Goal: Information Seeking & Learning: Check status

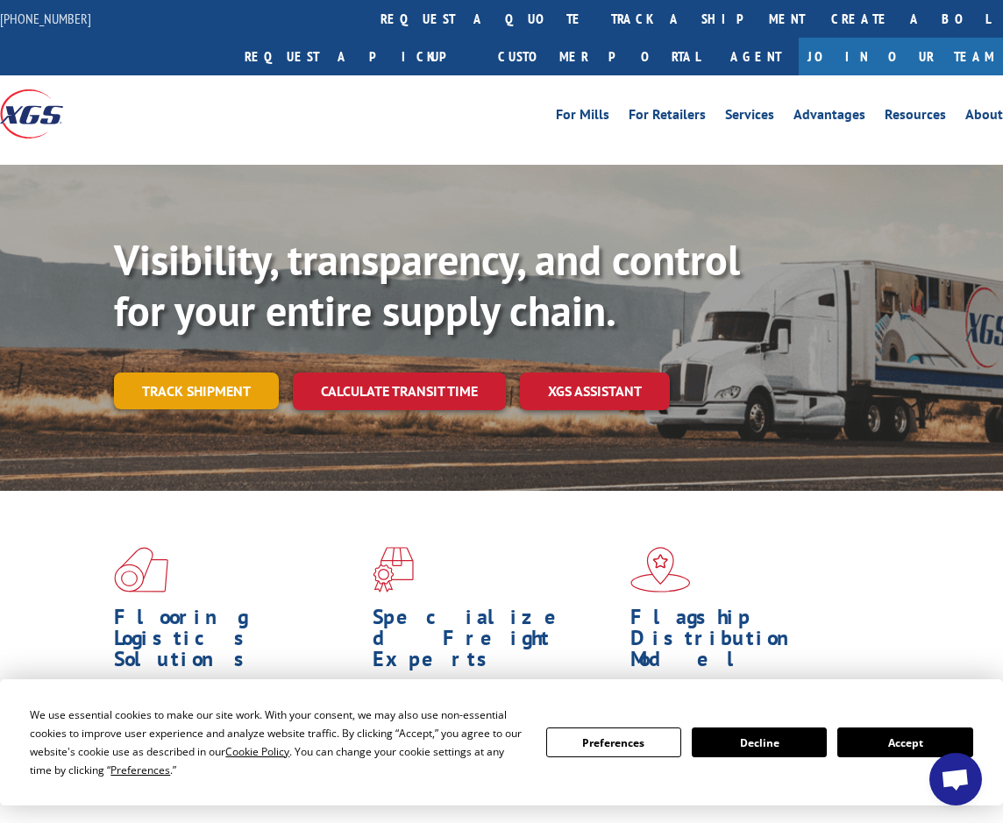
click at [221, 373] on link "Track shipment" at bounding box center [196, 391] width 165 height 37
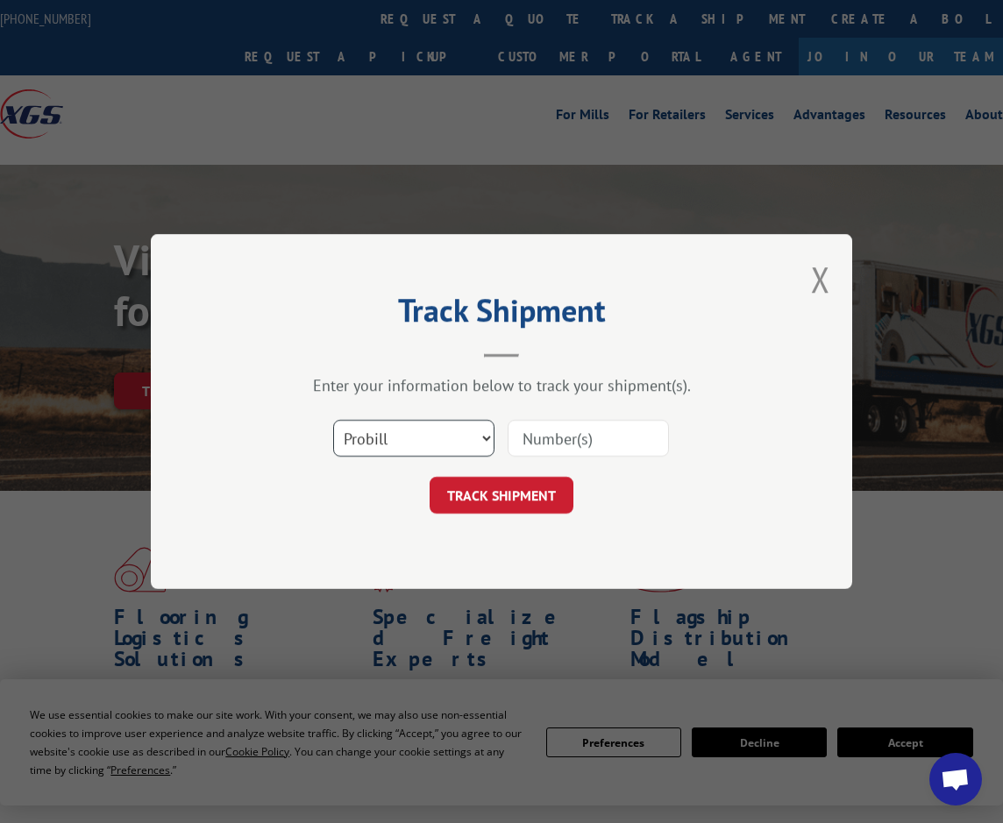
click at [465, 446] on select "Select category... Probill BOL PO" at bounding box center [413, 438] width 161 height 37
select select "bol"
click at [333, 420] on select "Select category... Probill BOL PO" at bounding box center [413, 438] width 161 height 37
click at [599, 443] on input at bounding box center [587, 438] width 161 height 37
click at [634, 448] on input at bounding box center [587, 438] width 161 height 37
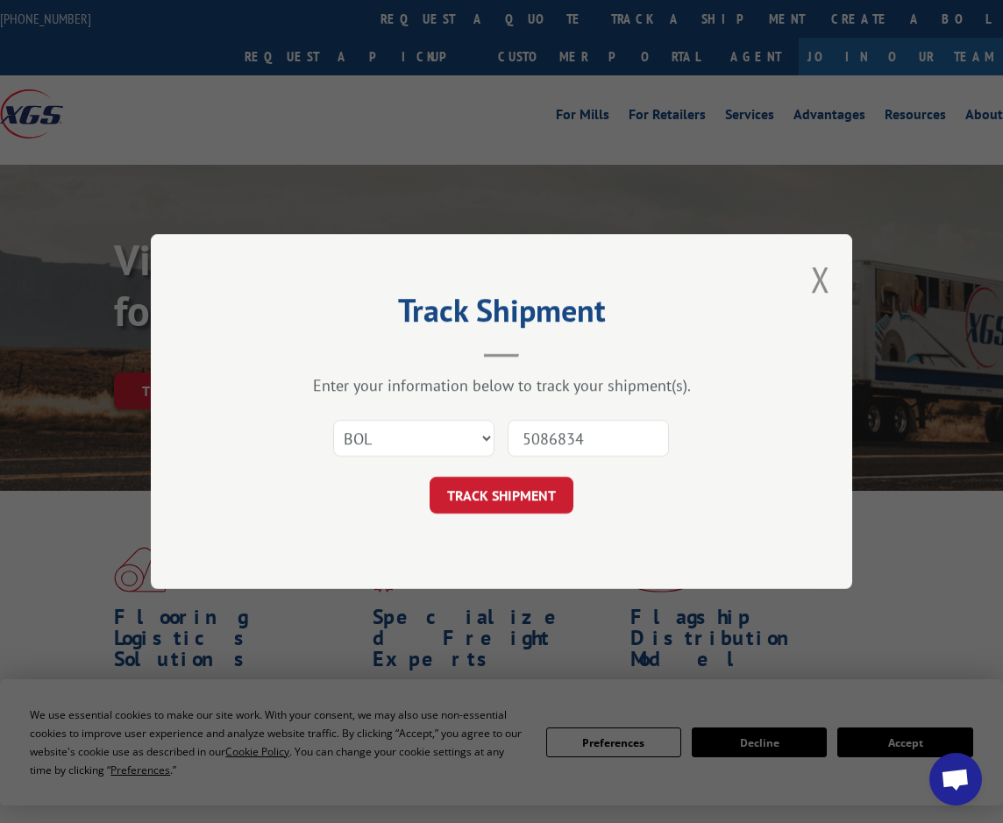
type input "50868346"
click button "TRACK SHIPMENT" at bounding box center [501, 495] width 144 height 37
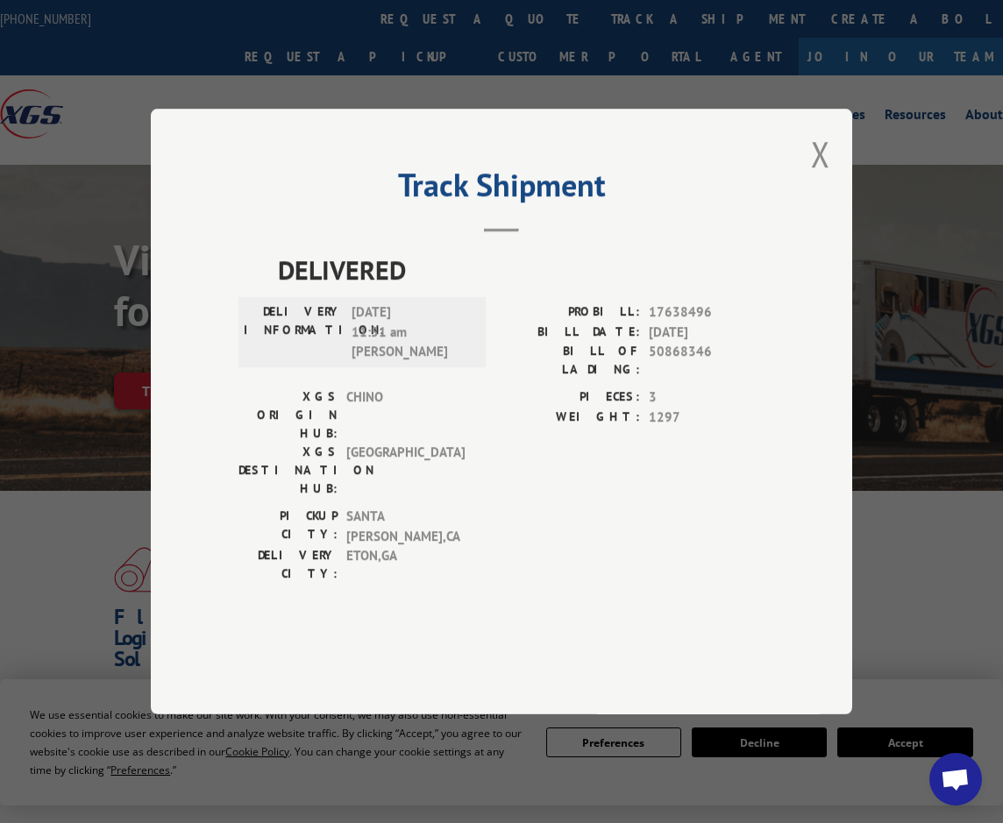
click at [183, 270] on div "Track Shipment DELIVERED DELIVERY INFORMATION: [DATE] 11:51 am [PERSON_NAME] PR…" at bounding box center [501, 412] width 701 height 606
click at [303, 188] on div "Track Shipment DELIVERED DELIVERY INFORMATION: [DATE] 11:51 am [PERSON_NAME] PR…" at bounding box center [501, 412] width 701 height 606
click at [827, 177] on button "Close modal" at bounding box center [820, 154] width 19 height 46
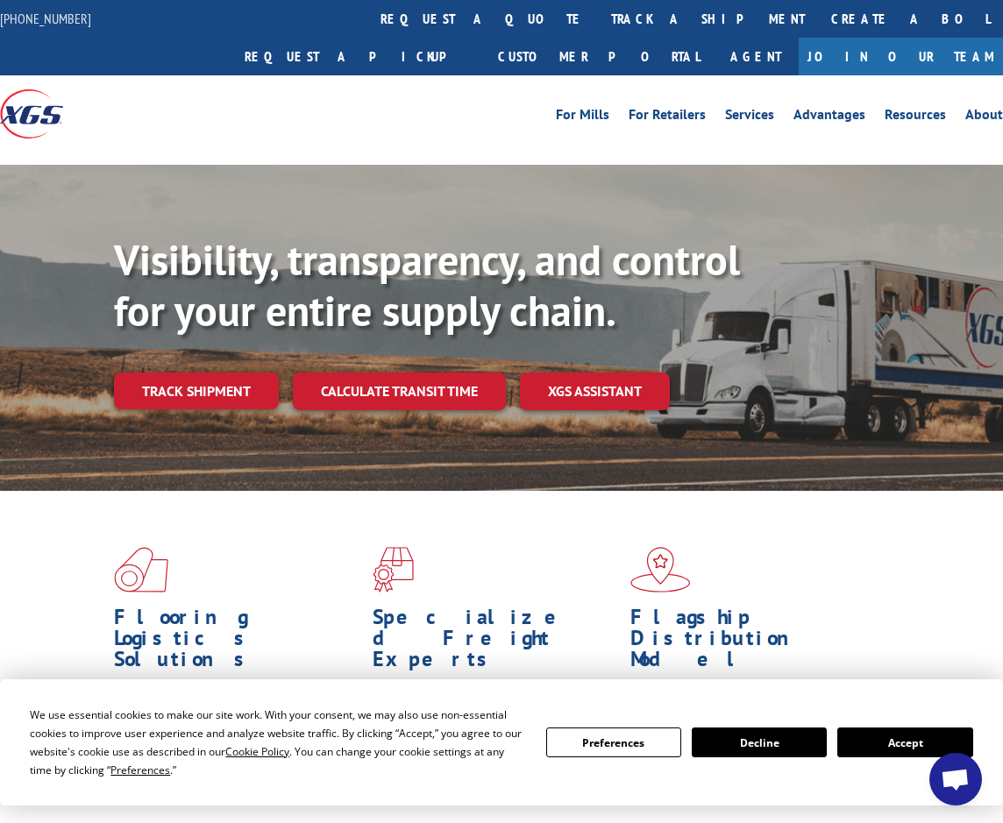
click at [296, 153] on div at bounding box center [501, 159] width 1003 height 13
